Goal: Use online tool/utility: Utilize a website feature to perform a specific function

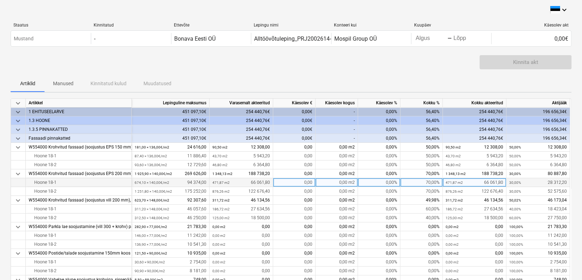
click at [436, 185] on div "70,00%" at bounding box center [421, 182] width 42 height 9
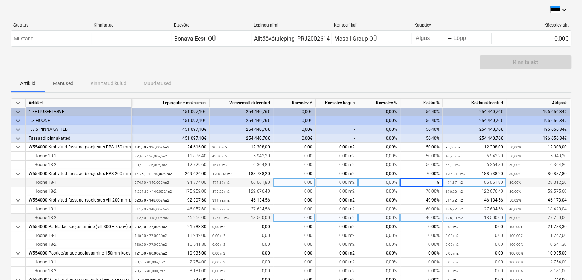
type input "90"
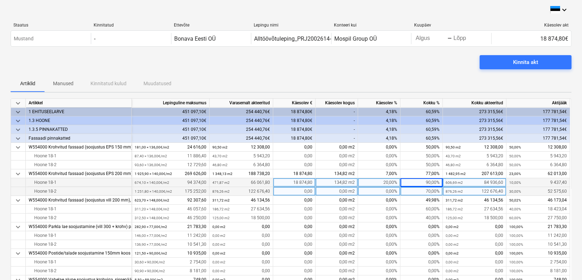
click at [427, 193] on div "70,00%" at bounding box center [421, 191] width 42 height 9
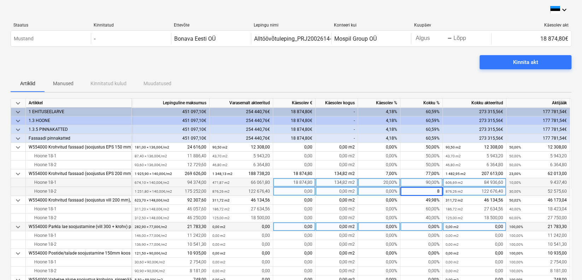
type input "85"
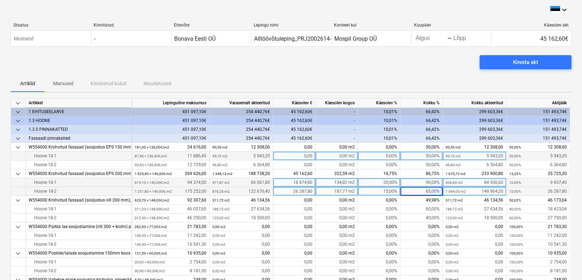
click at [430, 158] on div "50,00%" at bounding box center [421, 156] width 42 height 9
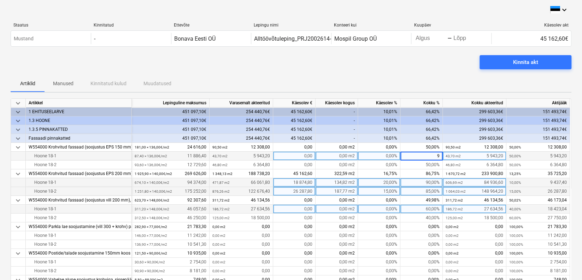
type input "90"
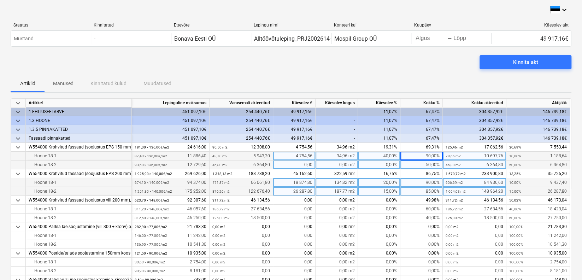
click at [429, 165] on div "50,00%" at bounding box center [421, 164] width 42 height 9
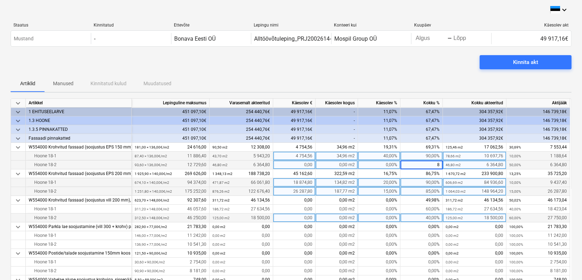
type input "85"
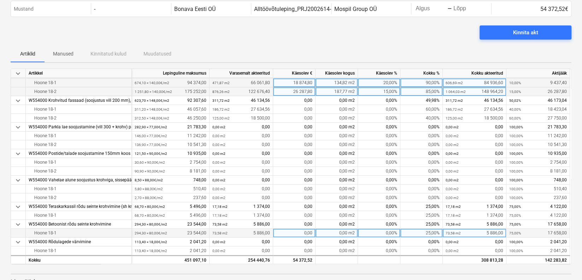
scroll to position [35, 0]
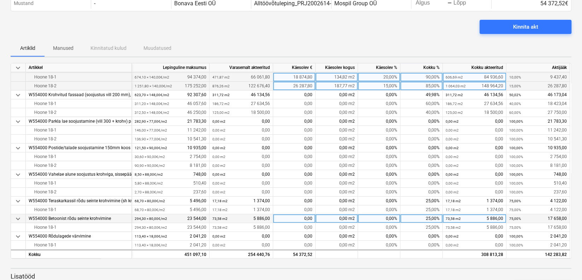
click at [430, 217] on div "25,00%" at bounding box center [421, 218] width 42 height 9
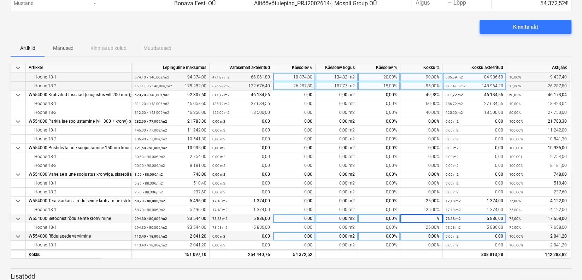
type input "90"
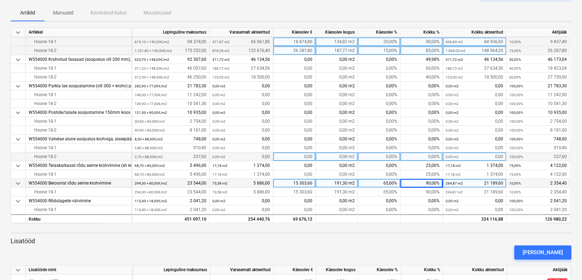
scroll to position [72, 0]
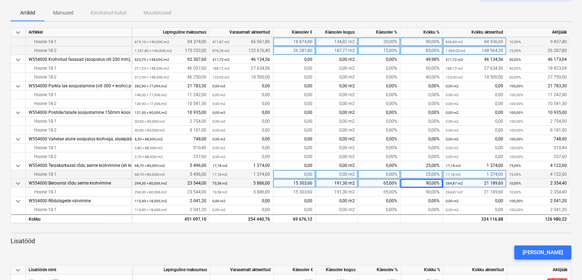
click at [436, 173] on div "25,00%" at bounding box center [421, 174] width 42 height 9
type input "25"
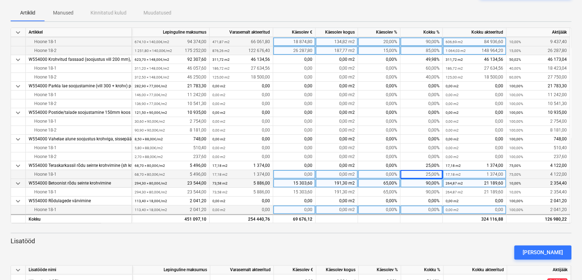
click at [432, 208] on div "0,00%" at bounding box center [421, 209] width 42 height 9
type input "90"
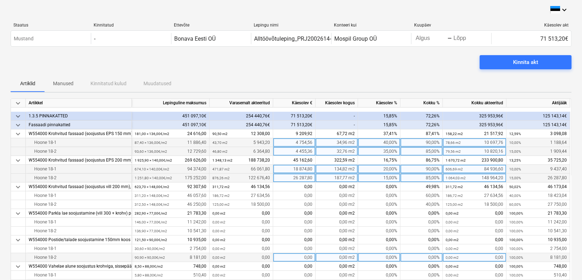
scroll to position [0, 0]
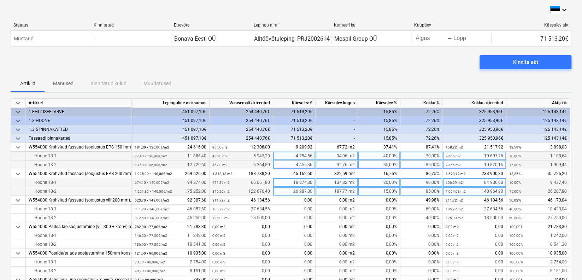
click at [432, 190] on div "85,00%" at bounding box center [421, 191] width 42 height 9
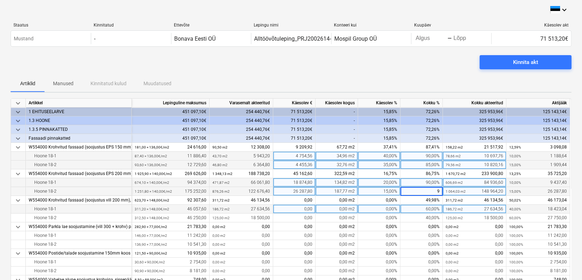
type input "90"
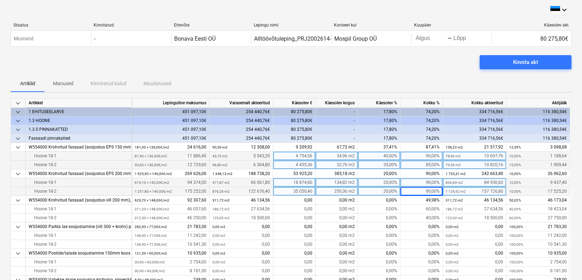
click at [431, 165] on div "85,00%" at bounding box center [421, 164] width 42 height 9
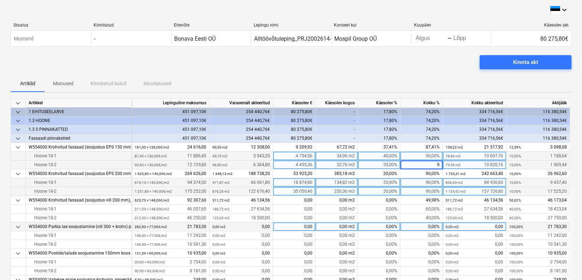
type input "90"
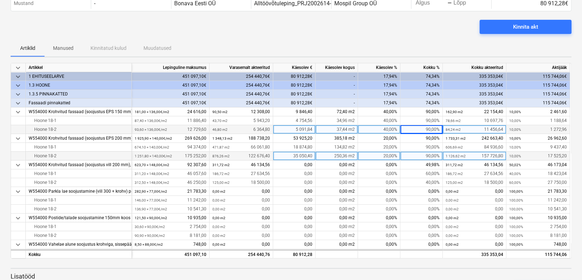
scroll to position [72, 0]
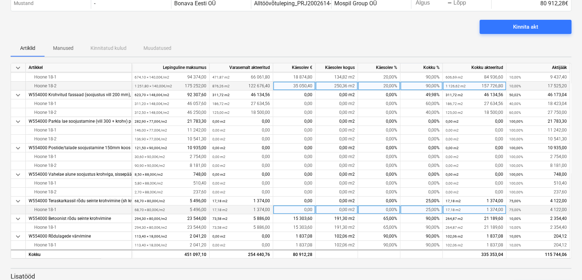
click at [431, 209] on div "25,00%" at bounding box center [421, 209] width 42 height 9
type input "50"
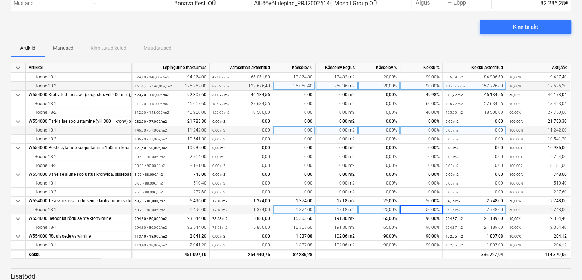
click at [433, 128] on div "0,00%" at bounding box center [421, 130] width 42 height 9
click at [307, 129] on div "0,00" at bounding box center [294, 130] width 42 height 9
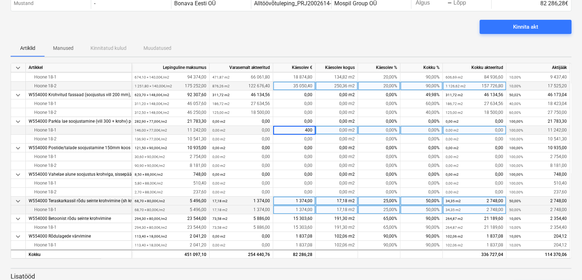
type input "4000"
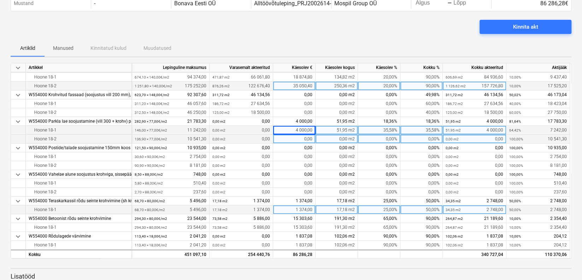
click at [309, 135] on div "0,00" at bounding box center [294, 139] width 42 height 9
type input "4000"
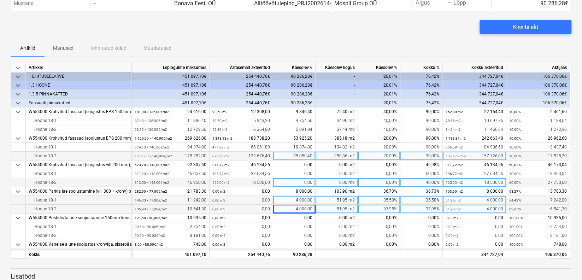
scroll to position [0, 0]
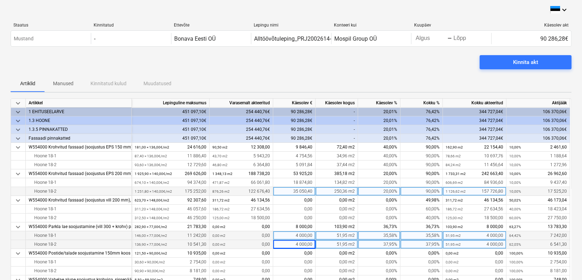
click at [287, 73] on div "Kinnita akt" at bounding box center [291, 65] width 561 height 20
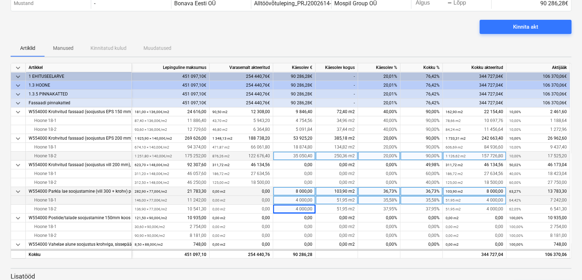
scroll to position [35, 0]
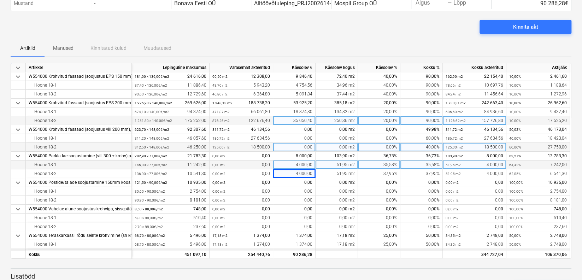
click at [432, 147] on div "40,00%" at bounding box center [421, 147] width 42 height 9
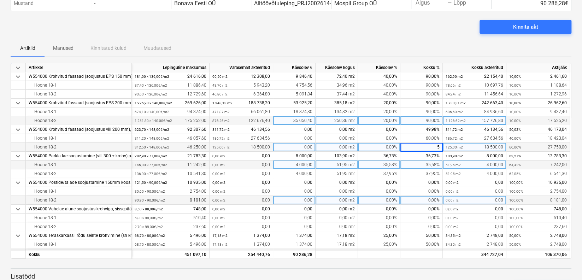
type input "50"
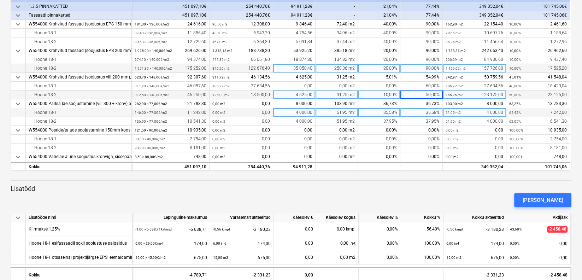
scroll to position [136, 0]
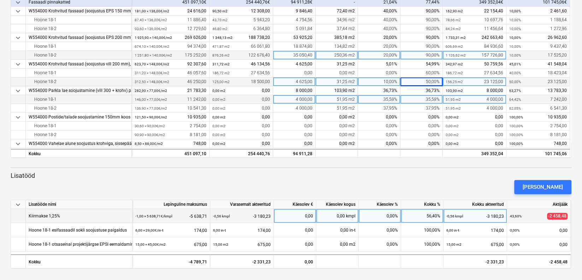
click at [393, 217] on div "0,00%" at bounding box center [380, 216] width 42 height 14
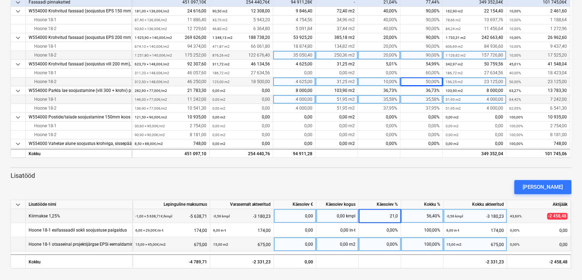
type input "21,04"
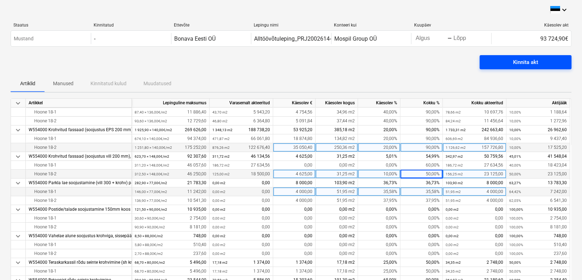
scroll to position [72, 0]
